Goal: Check status: Verify the current state of an ongoing process or item

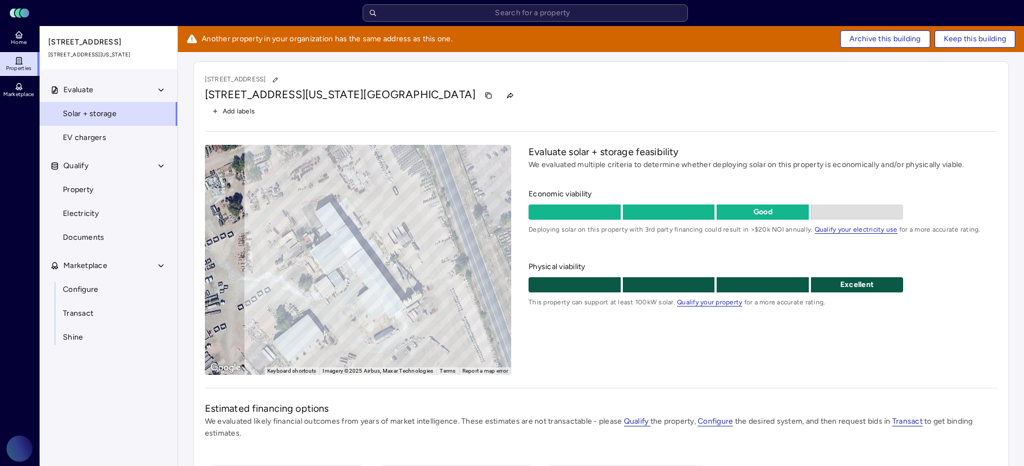
click at [584, 96] on div "[STREET_ADDRESS][US_STATE]" at bounding box center [601, 95] width 792 height 17
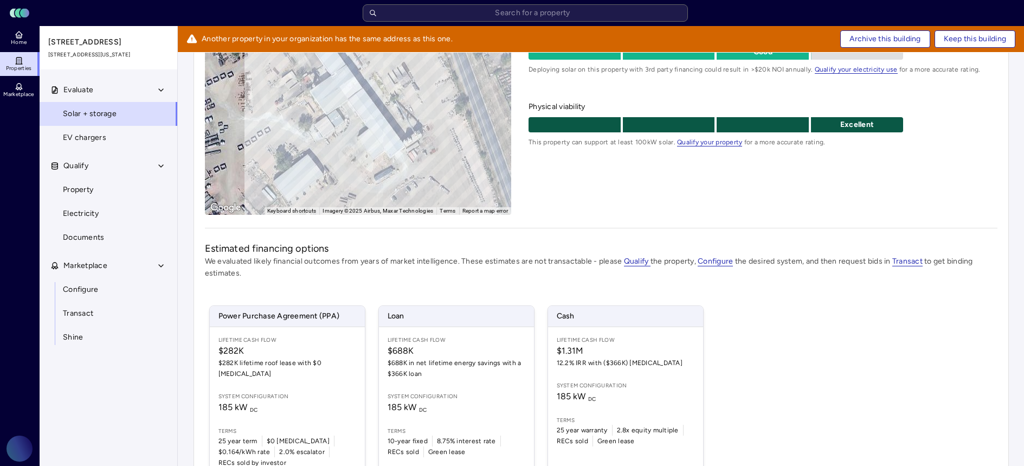
scroll to position [218, 0]
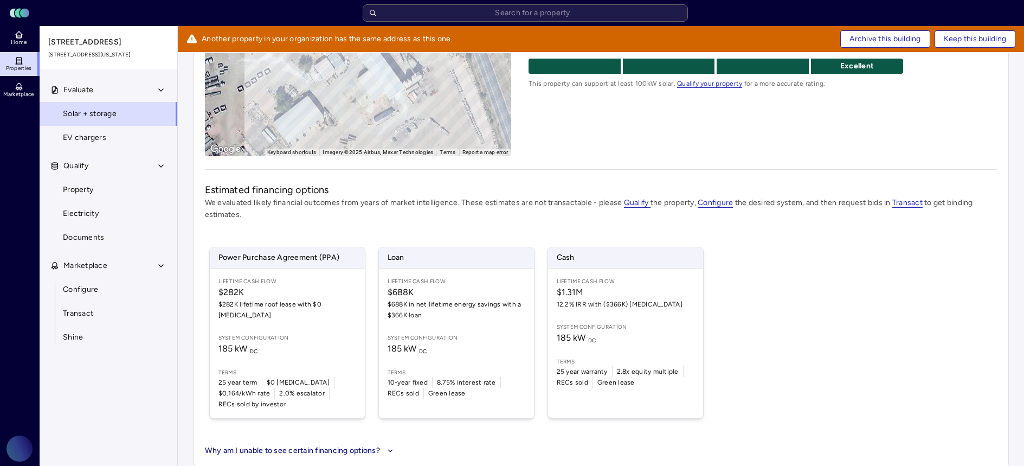
click at [816, 275] on div "Power Purchase Agreement (PPA) Lifetime Cash Flow $282K $282K lifetime roof lea…" at bounding box center [601, 333] width 792 height 198
click at [897, 282] on div "Power Purchase Agreement (PPA) Lifetime Cash Flow $282K $282K lifetime roof lea…" at bounding box center [601, 333] width 792 height 198
click at [955, 275] on div "Power Purchase Agreement (PPA) Lifetime Cash Flow $282K $282K lifetime roof lea…" at bounding box center [601, 333] width 792 height 198
click at [989, 275] on div "Power Purchase Agreement (PPA) Lifetime Cash Flow $282K $282K lifetime roof lea…" at bounding box center [601, 333] width 792 height 198
click at [989, 216] on p "We evaluated likely financial outcomes from years of market intelligence. These…" at bounding box center [601, 209] width 792 height 24
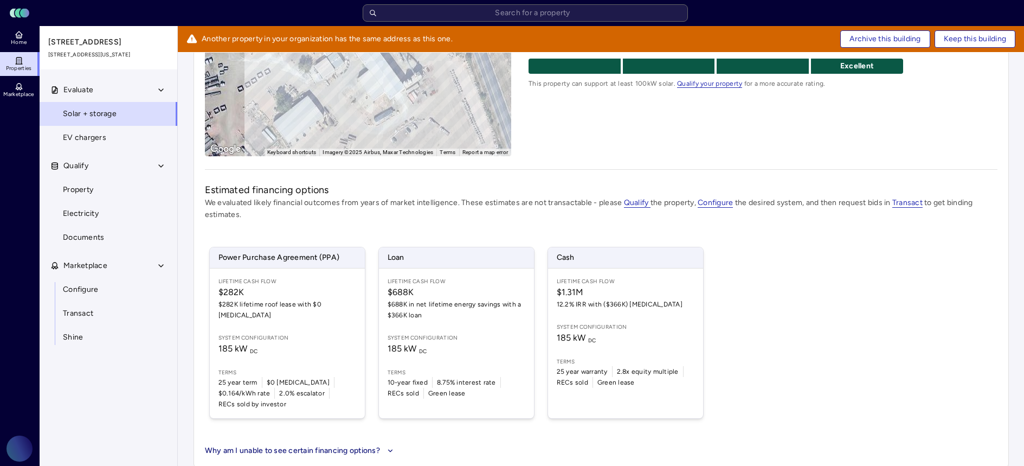
click at [991, 180] on div "[STREET_ADDRESS][US_STATE] Add labels ← Move left → Move right ↑ Move up ↓ Move…" at bounding box center [601, 155] width 815 height 625
click at [845, 183] on h2 "Estimated financing options" at bounding box center [601, 190] width 792 height 14
click at [865, 182] on div "[STREET_ADDRESS][US_STATE] Add labels ← Move left → Move right ↑ Move up ↓ Move…" at bounding box center [601, 155] width 815 height 625
click at [856, 318] on div "Power Purchase Agreement (PPA) Lifetime Cash Flow $282K $282K lifetime roof lea…" at bounding box center [601, 333] width 792 height 198
click at [855, 320] on div "Power Purchase Agreement (PPA) Lifetime Cash Flow $282K $282K lifetime roof lea…" at bounding box center [601, 333] width 792 height 198
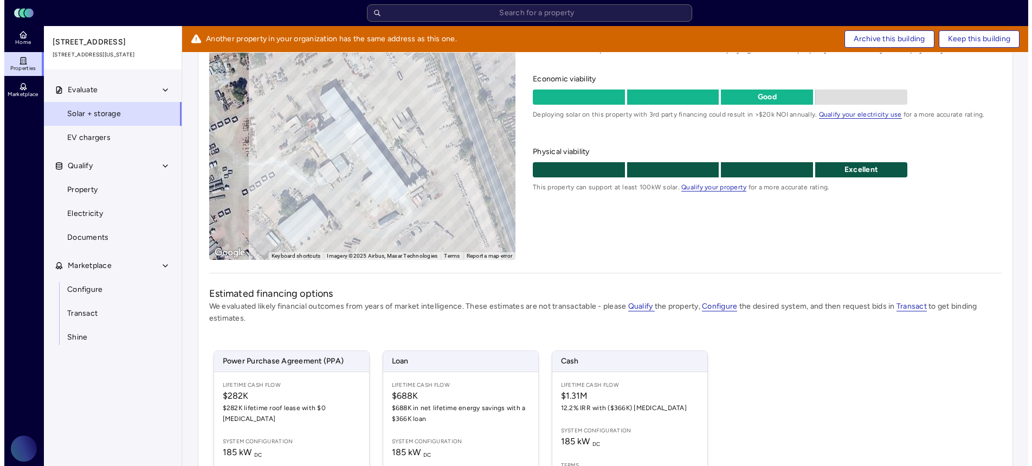
scroll to position [0, 0]
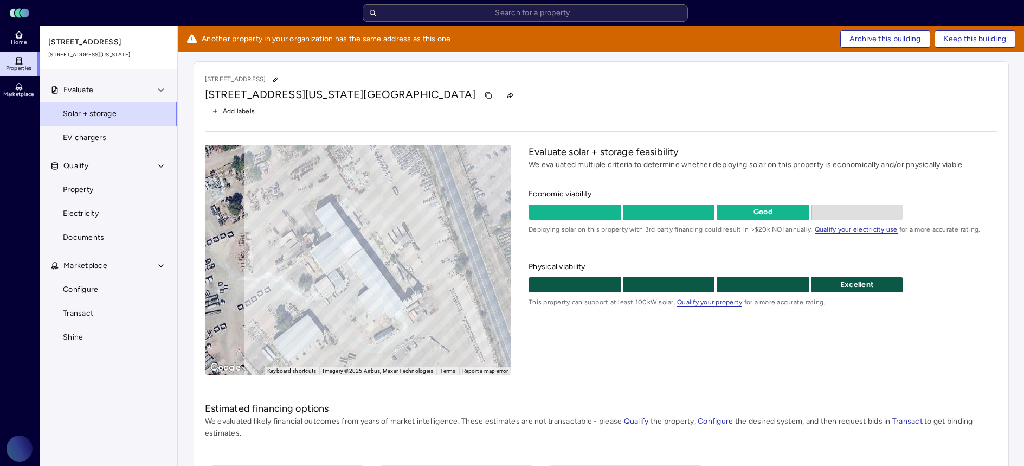
click at [250, 110] on span "Add labels" at bounding box center [239, 111] width 33 height 11
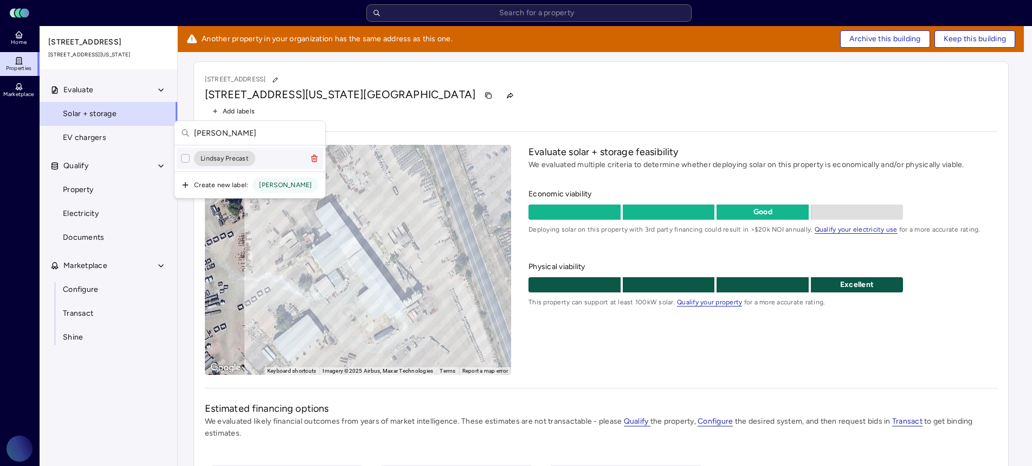
type input "[PERSON_NAME]"
click at [183, 154] on button "Suggestions" at bounding box center [185, 158] width 9 height 9
